Goal: Download file/media

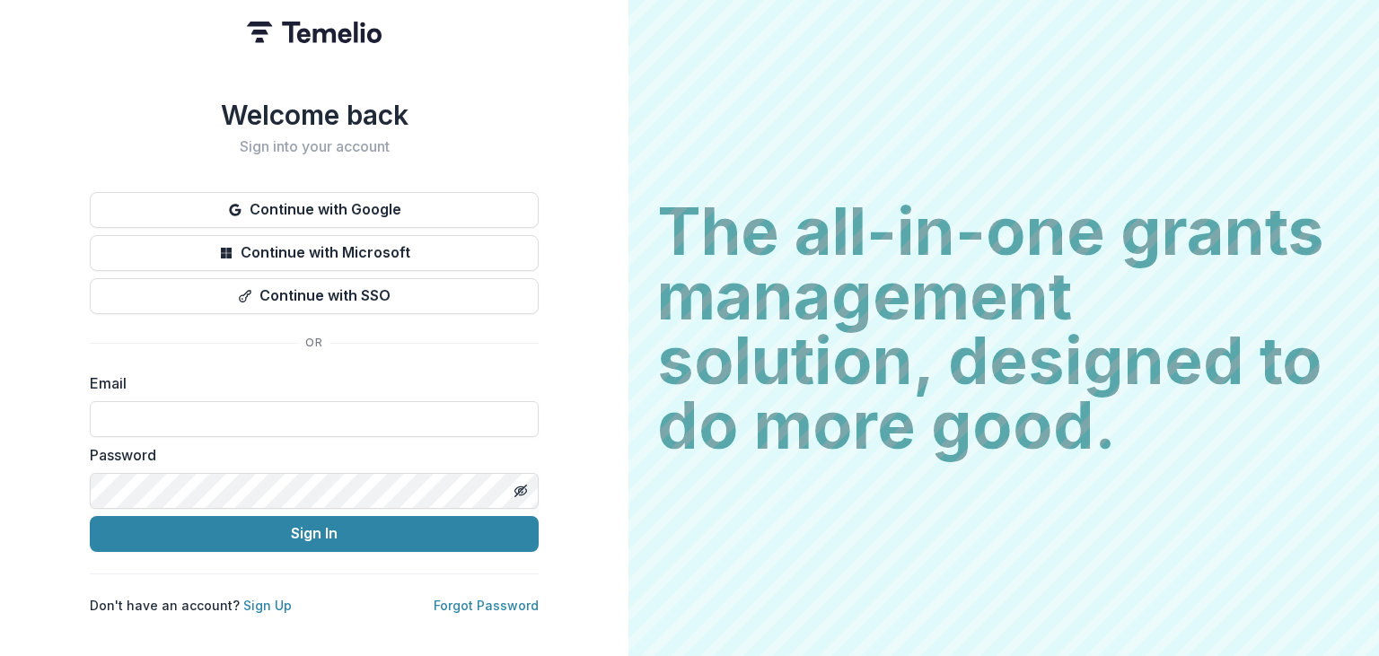
click at [393, 217] on button "Continue with Google" at bounding box center [314, 210] width 449 height 36
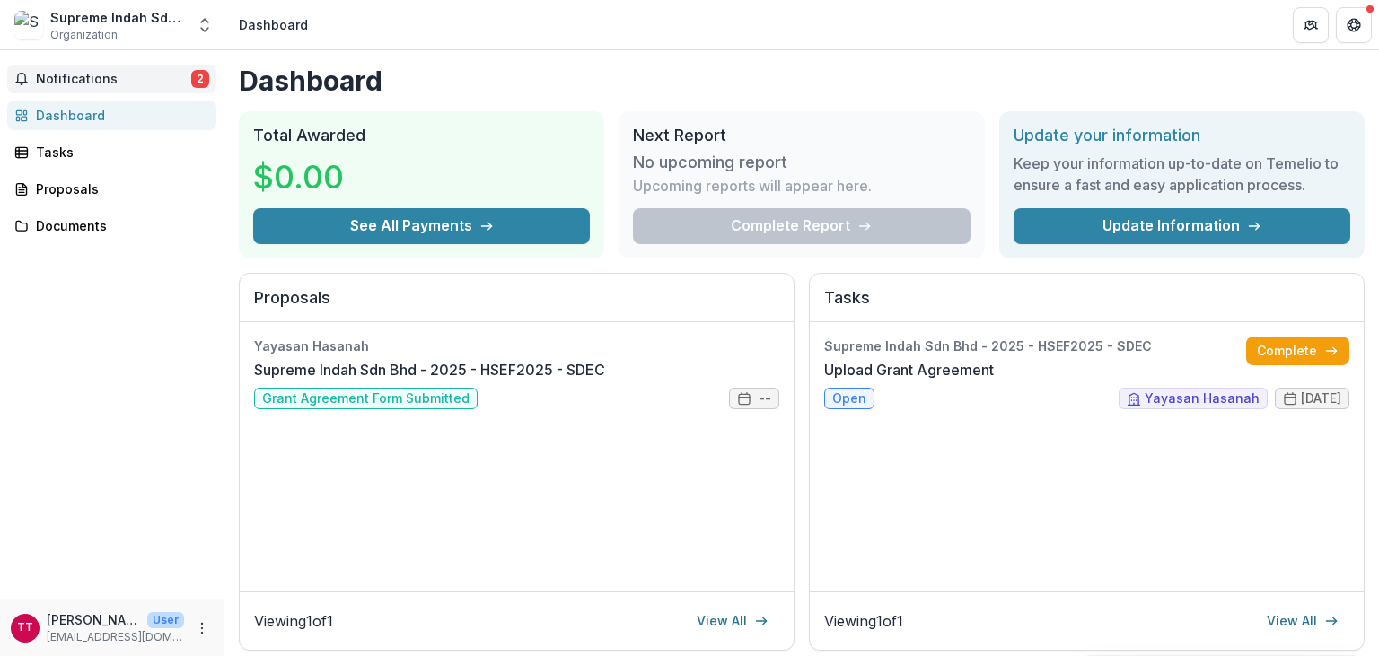
click at [135, 85] on span "Notifications" at bounding box center [113, 79] width 155 height 15
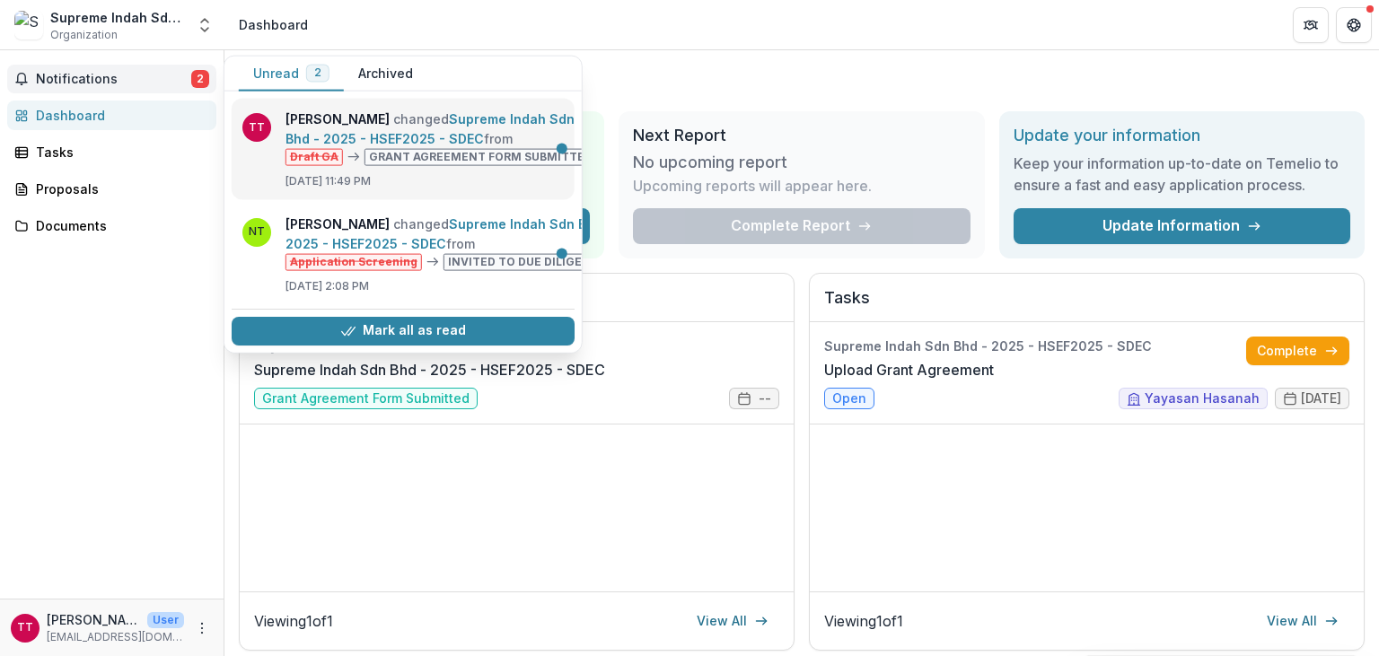
click at [500, 146] on link "Supreme Indah Sdn Bhd - 2025 - HSEF2025 - SDEC" at bounding box center [430, 128] width 289 height 35
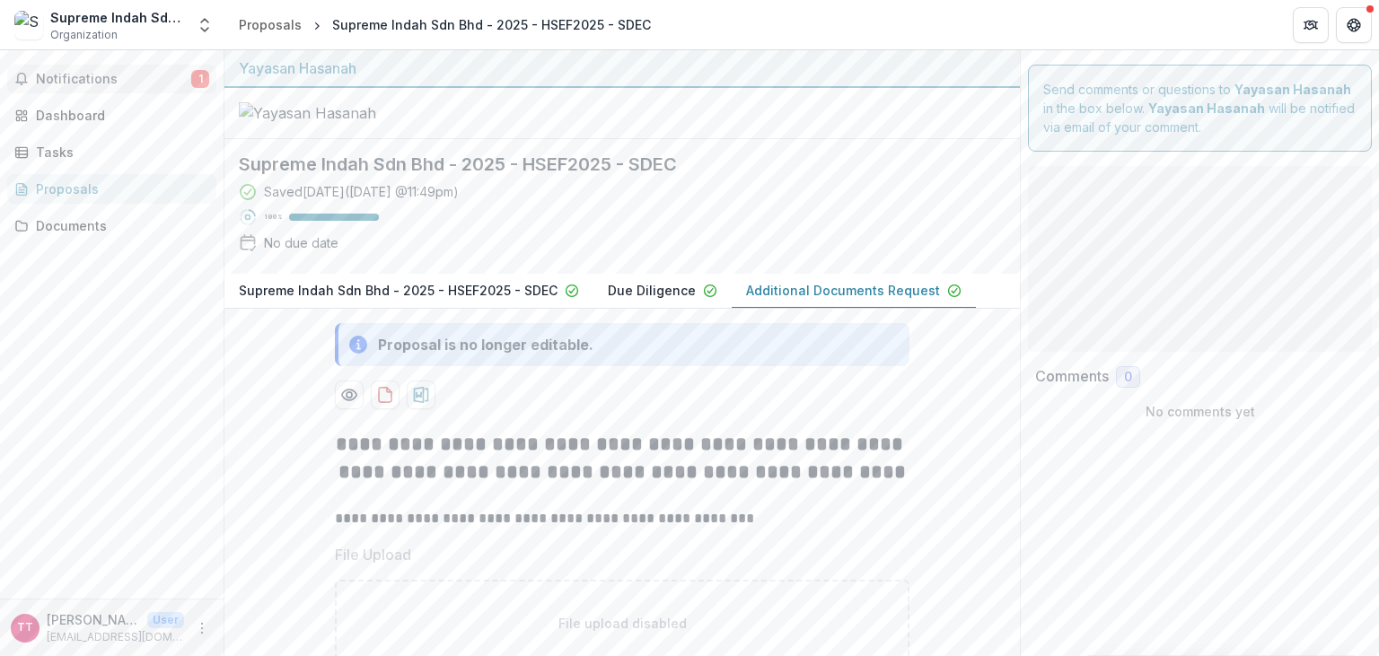
click at [94, 86] on span "Notifications" at bounding box center [113, 79] width 155 height 15
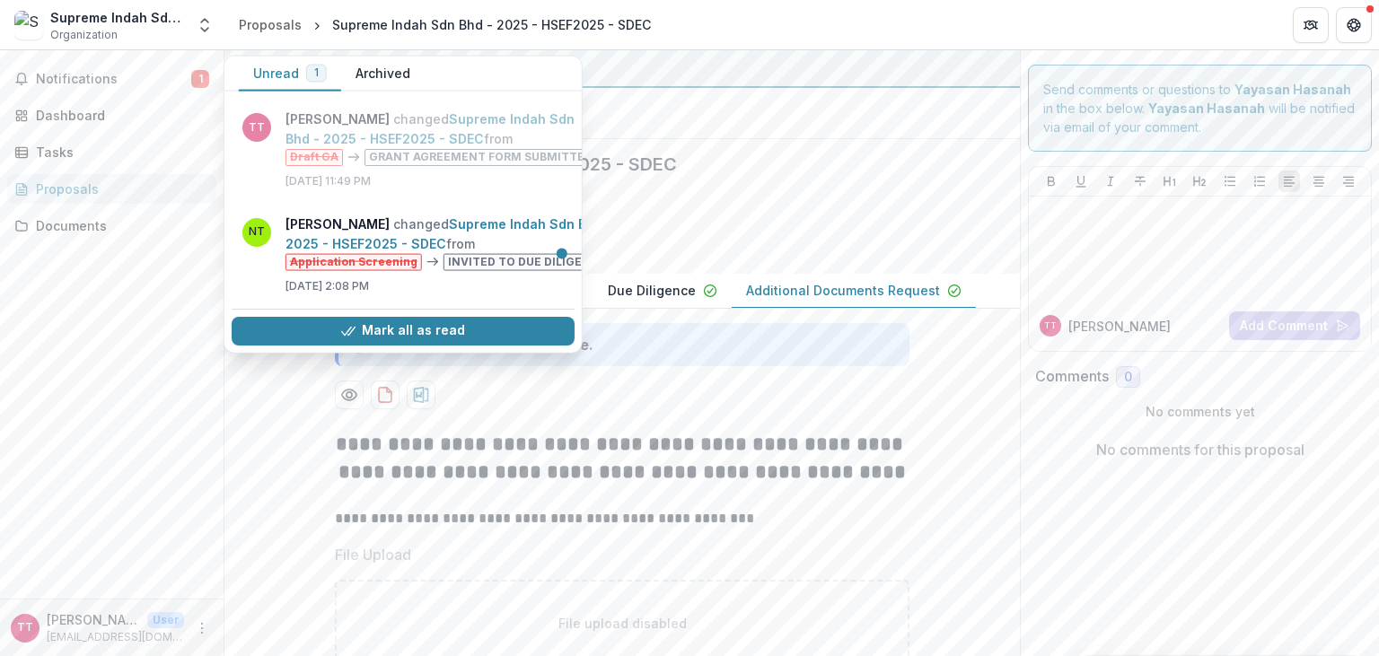
click at [798, 139] on div at bounding box center [622, 113] width 796 height 51
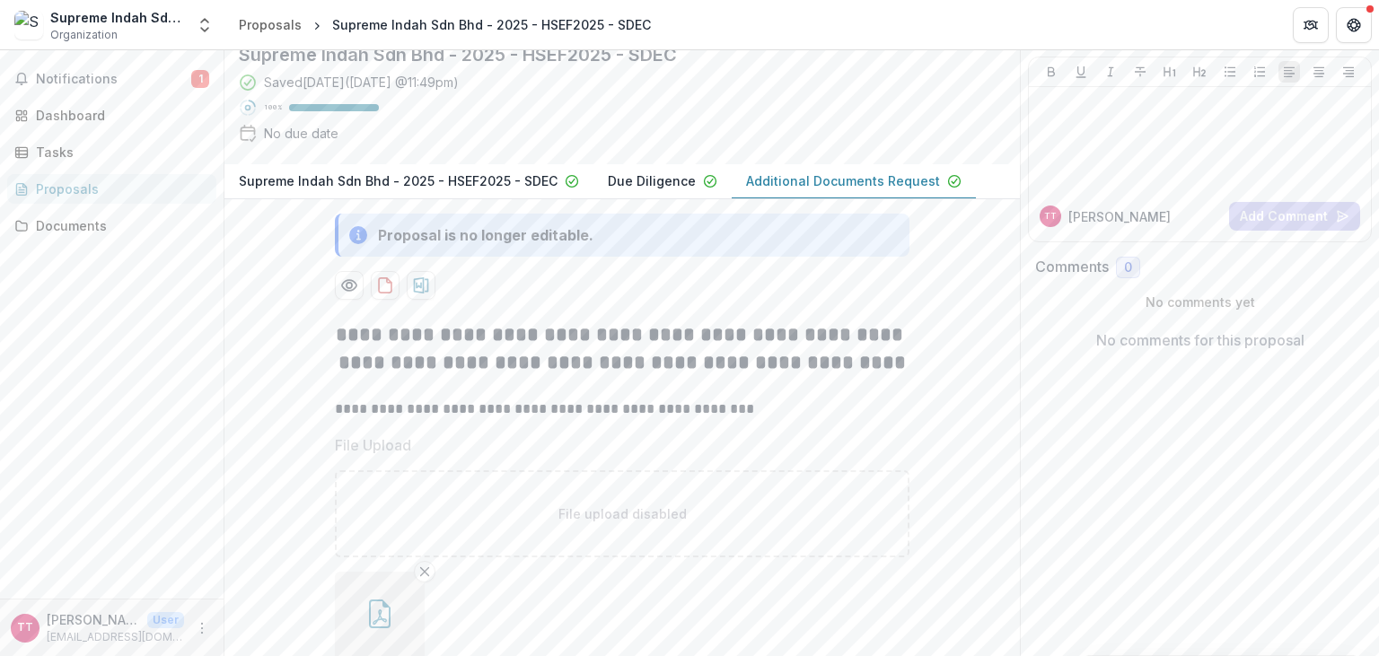
scroll to position [316, 0]
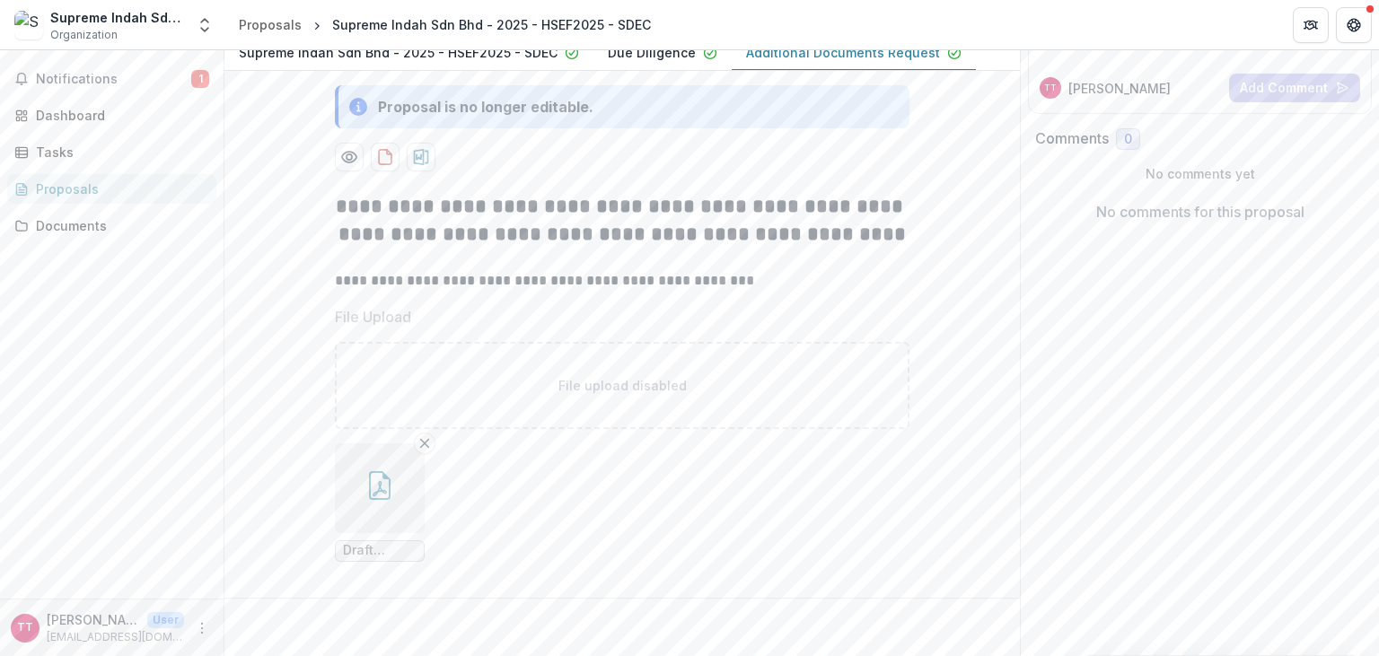
click at [389, 520] on button "button" at bounding box center [380, 489] width 90 height 90
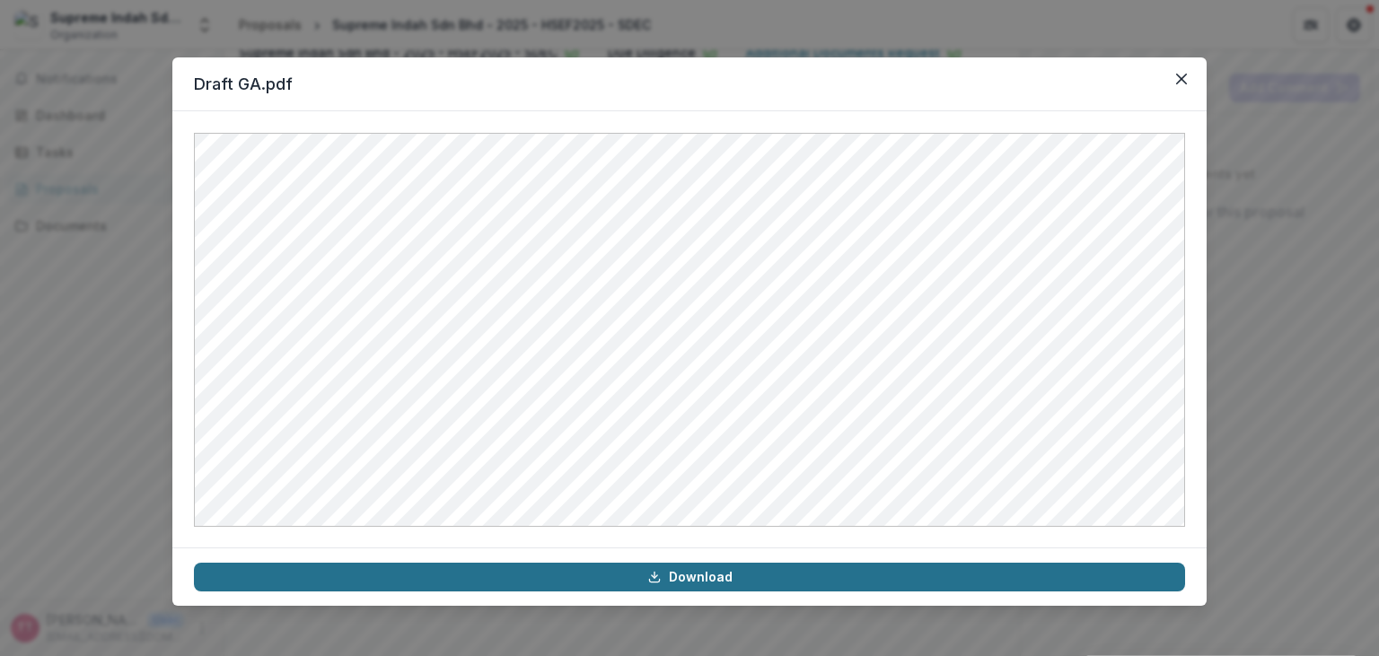
click at [695, 579] on link "Download" at bounding box center [689, 577] width 991 height 29
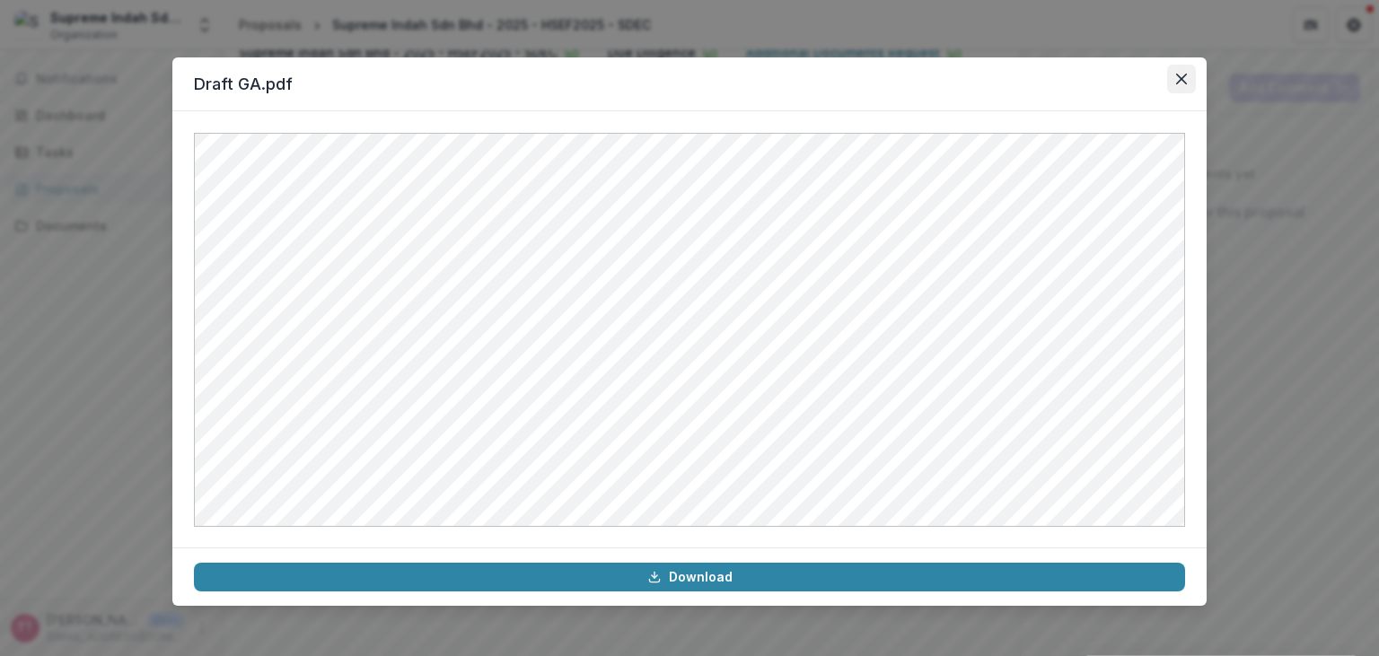
click at [1174, 74] on button "Close" at bounding box center [1181, 79] width 29 height 29
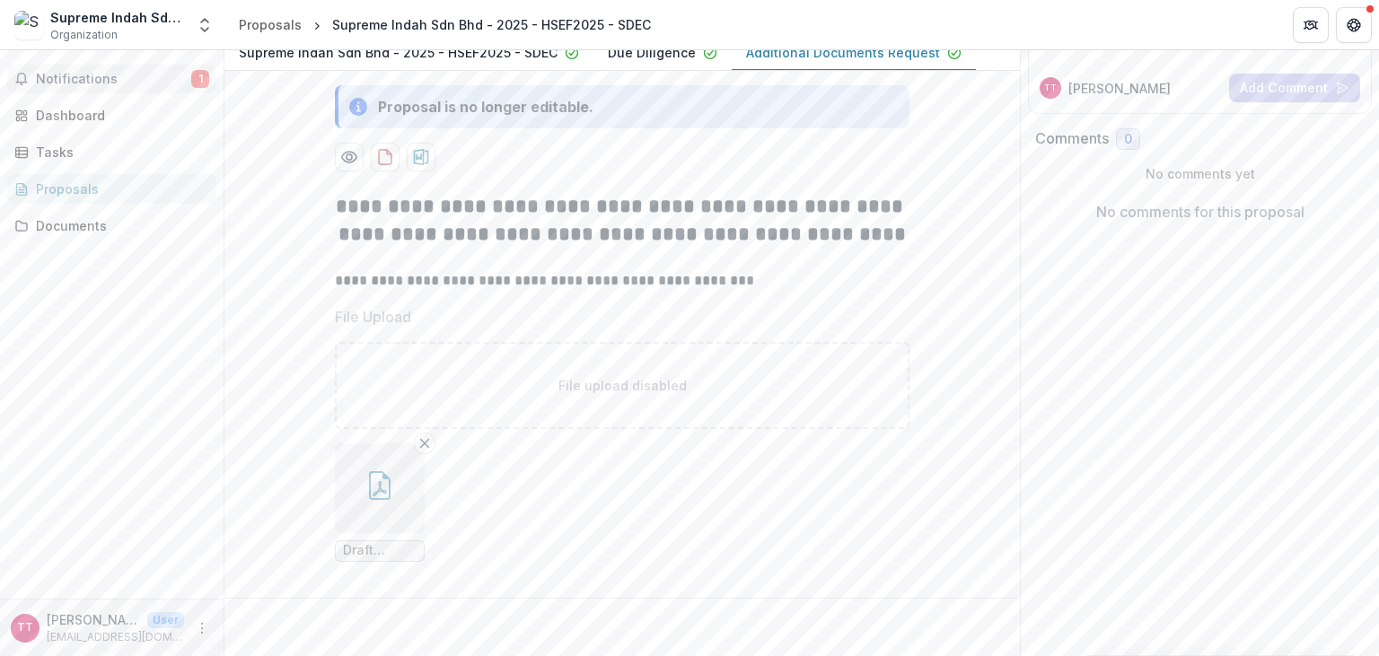
click at [95, 79] on span "Notifications" at bounding box center [113, 79] width 155 height 15
click at [743, 184] on div "**********" at bounding box center [622, 385] width 575 height 412
